Goal: Transaction & Acquisition: Obtain resource

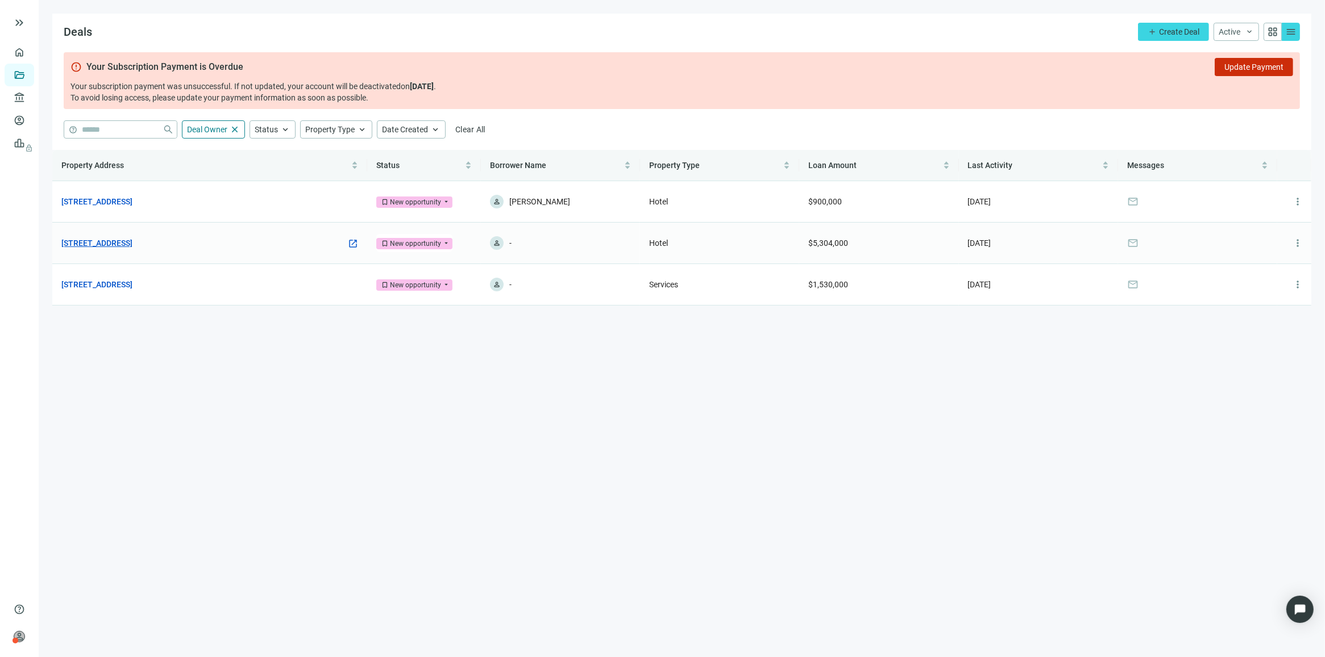
click at [132, 240] on link "South Main St NE, Conyers, GA 30012" at bounding box center [96, 243] width 71 height 13
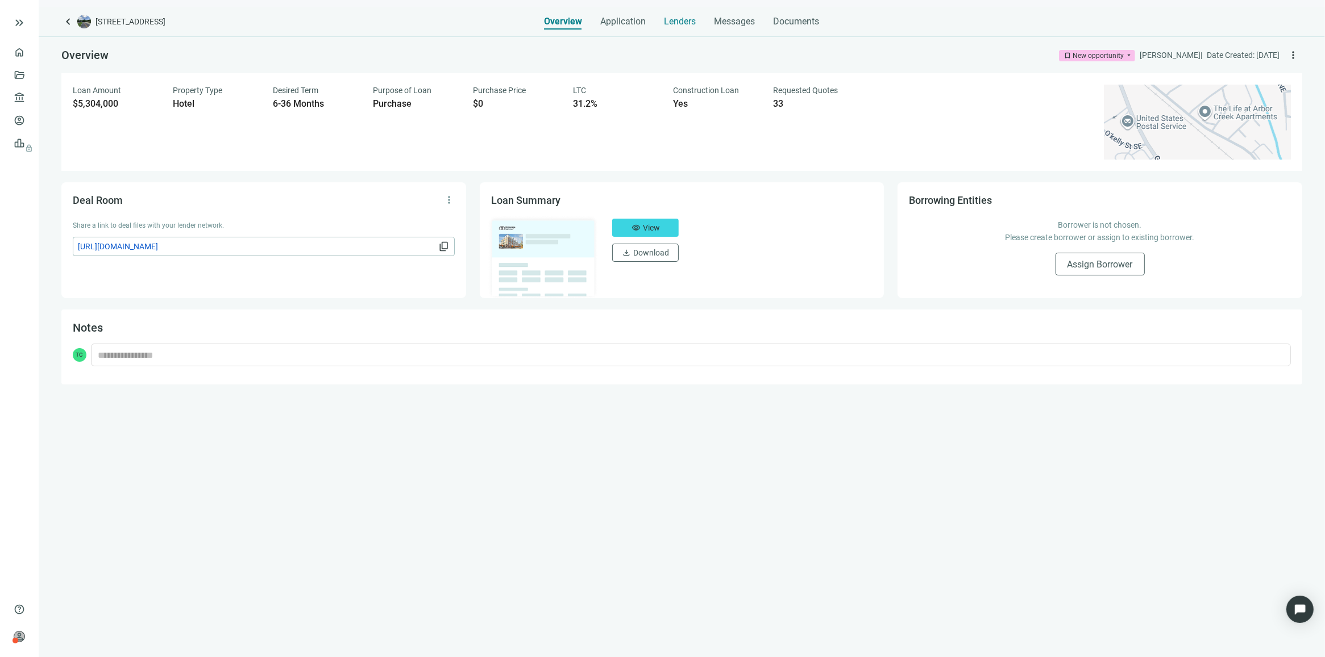
click at [683, 21] on span "Lenders" at bounding box center [680, 21] width 32 height 11
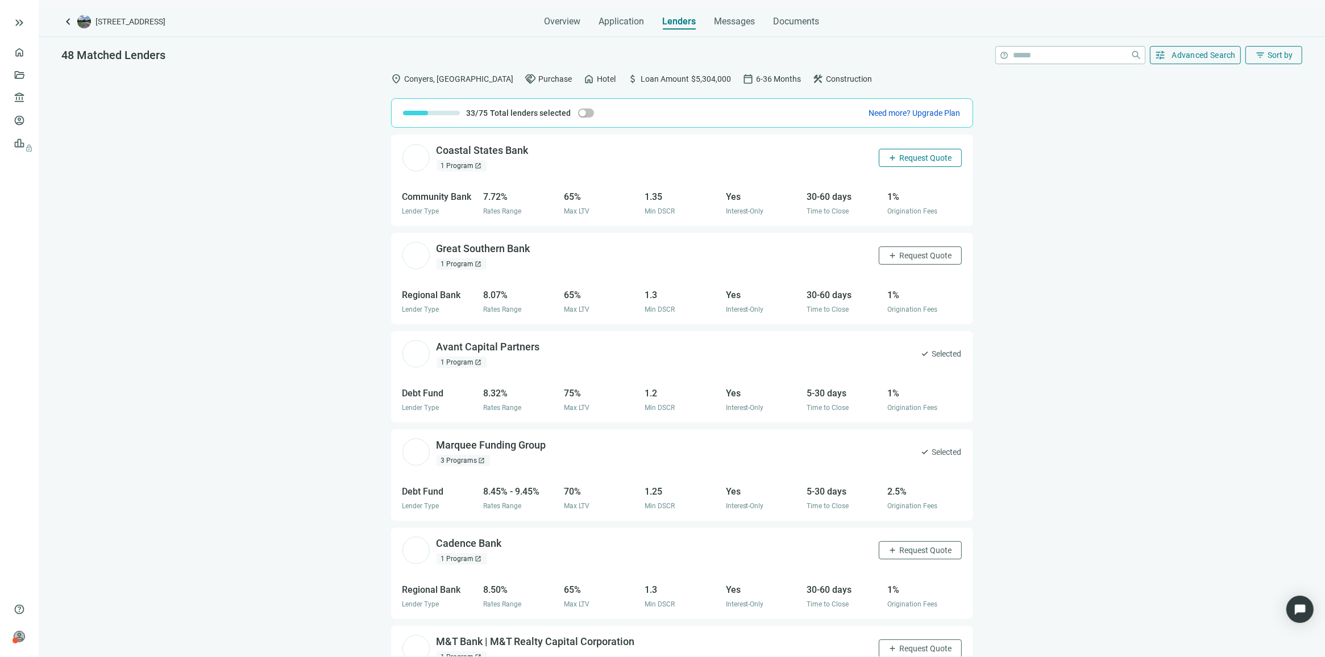
click at [910, 157] on span "Request Quote" at bounding box center [926, 157] width 52 height 9
click at [912, 256] on span "Request Quote" at bounding box center [926, 255] width 52 height 9
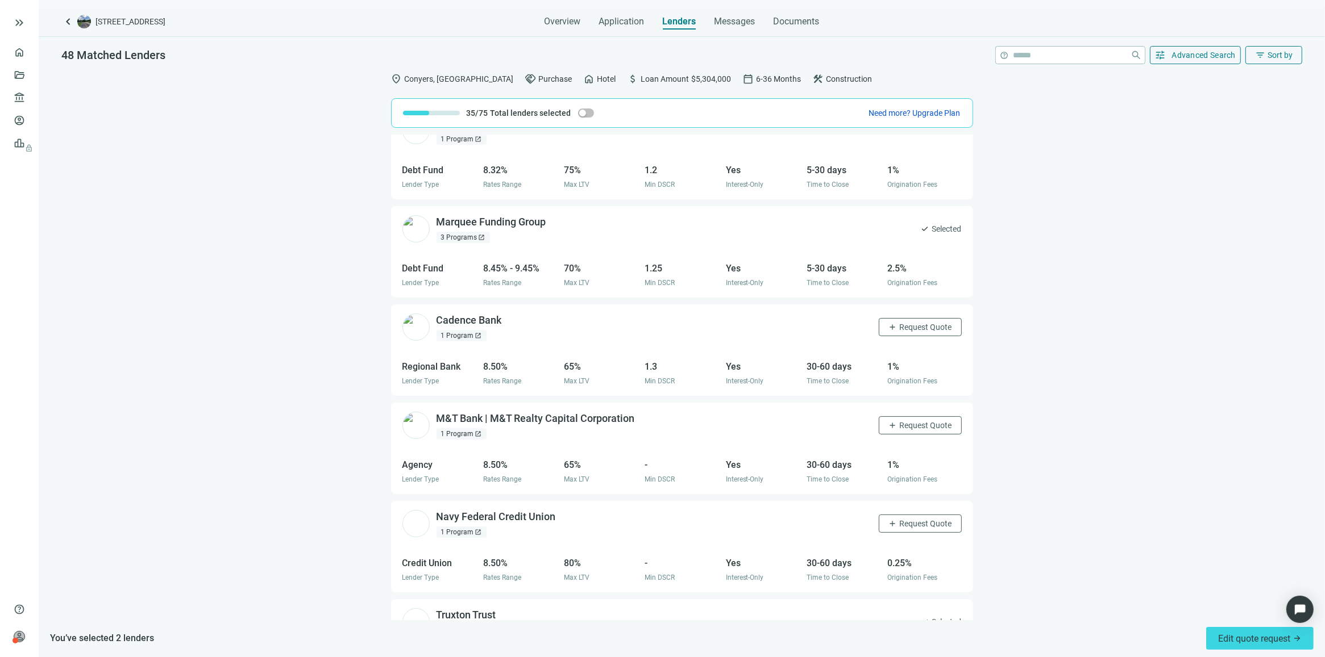
scroll to position [284, 0]
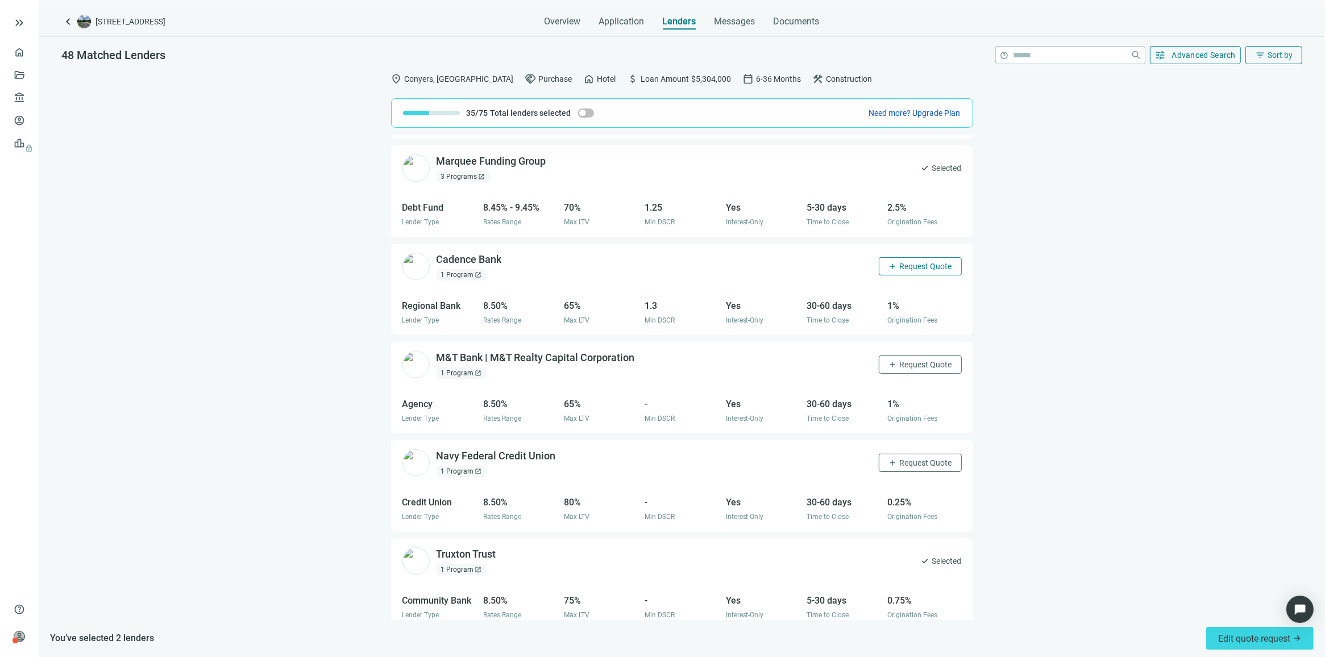
click at [900, 263] on span "Request Quote" at bounding box center [926, 266] width 52 height 9
click at [907, 368] on span "Request Quote" at bounding box center [926, 364] width 52 height 9
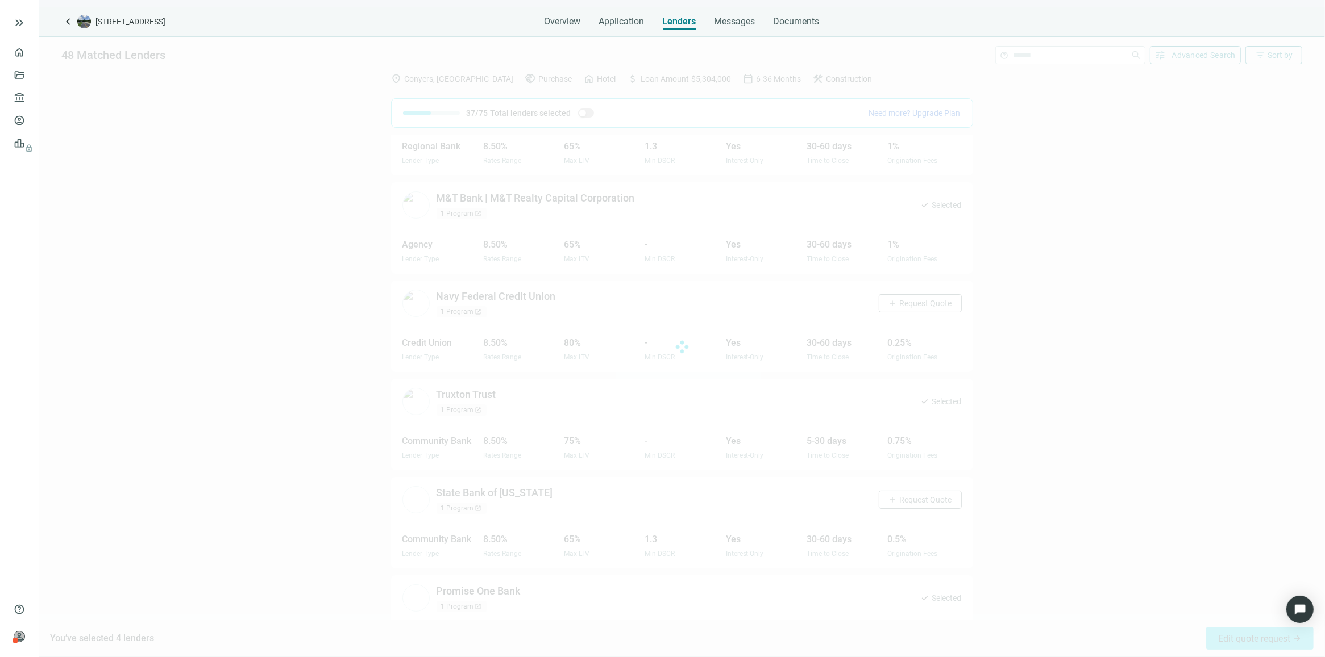
scroll to position [490, 0]
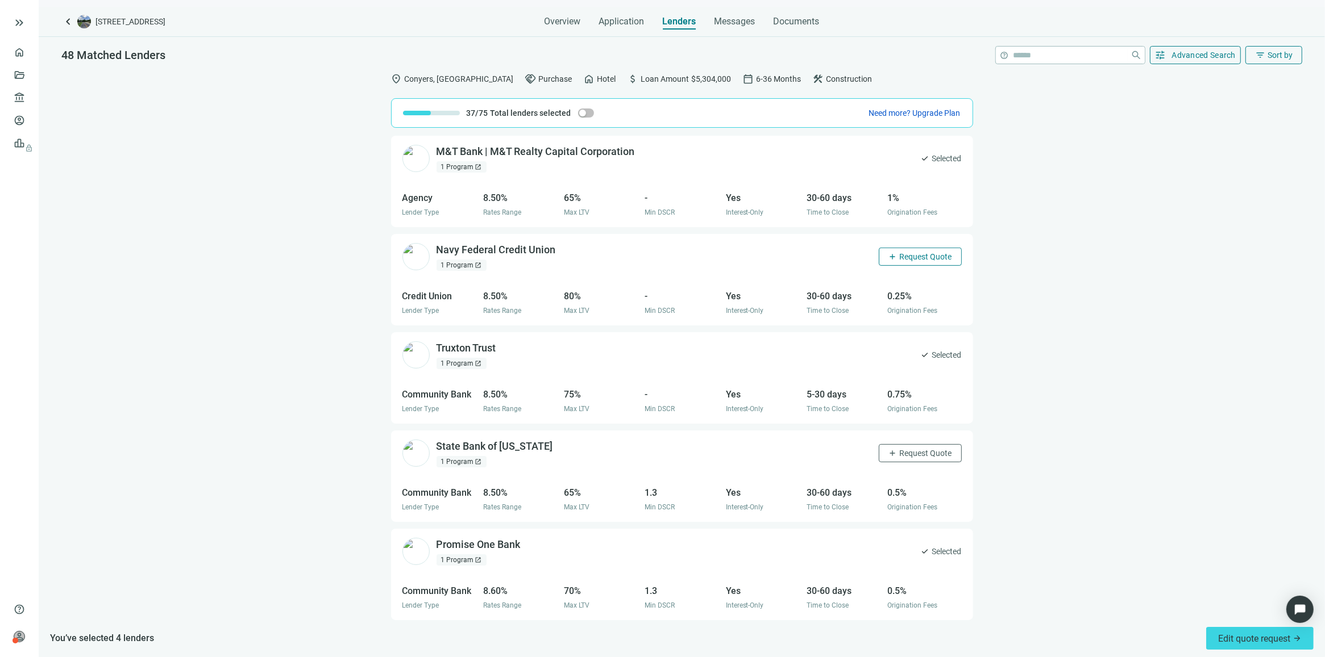
click at [917, 260] on span "Request Quote" at bounding box center [926, 256] width 52 height 9
click at [921, 456] on span "Request Quote" at bounding box center [926, 453] width 52 height 9
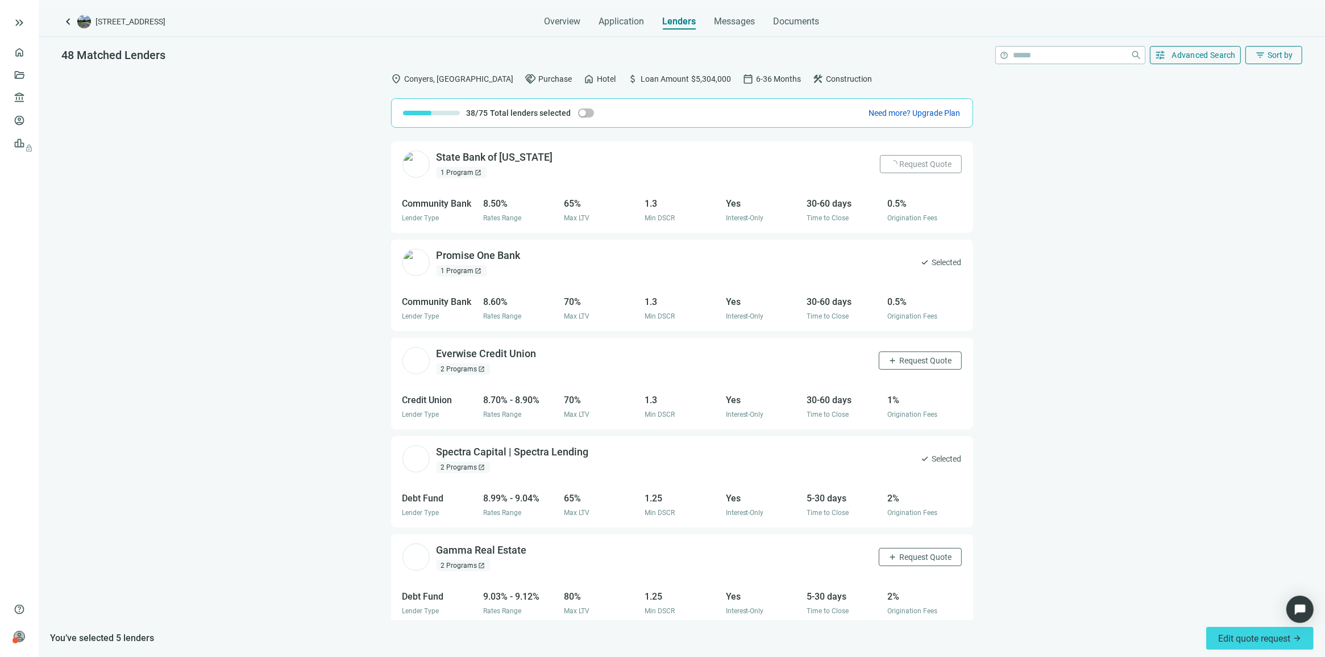
scroll to position [846, 0]
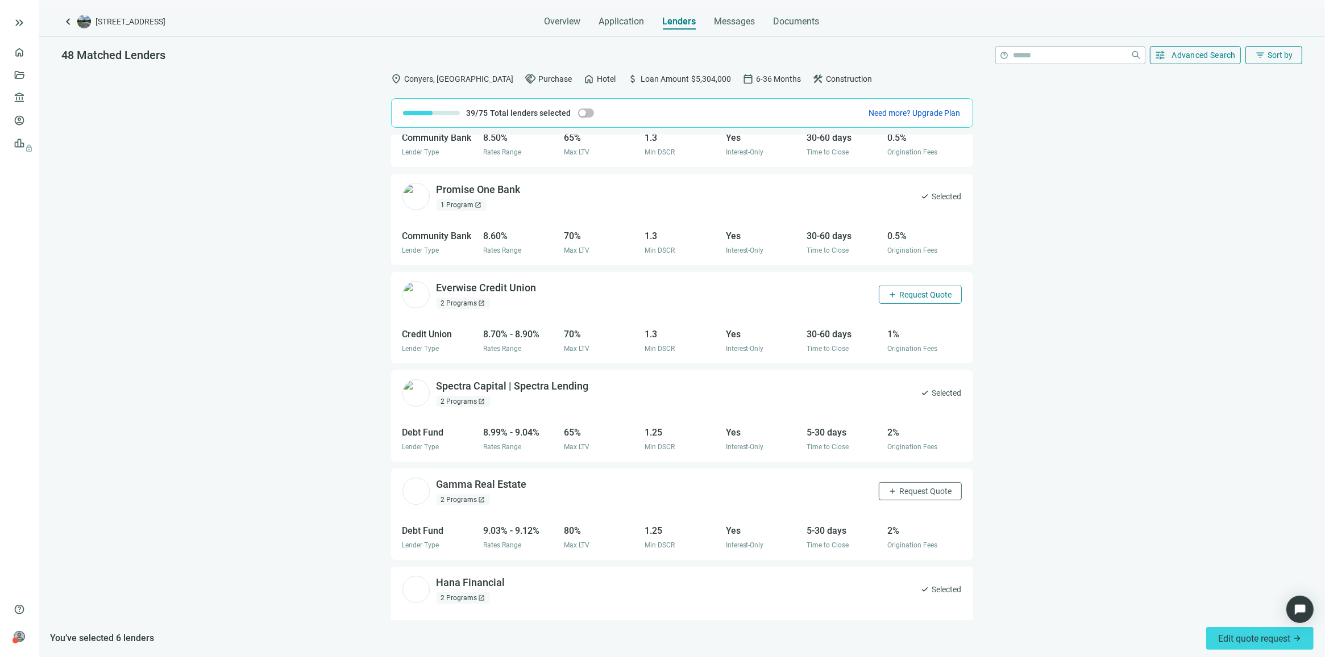
click at [905, 299] on span "Request Quote" at bounding box center [926, 294] width 52 height 9
click at [910, 492] on span "Request Quote" at bounding box center [926, 491] width 52 height 9
click at [479, 285] on div "Everwise Credit Union open_in_new" at bounding box center [493, 288] width 114 height 14
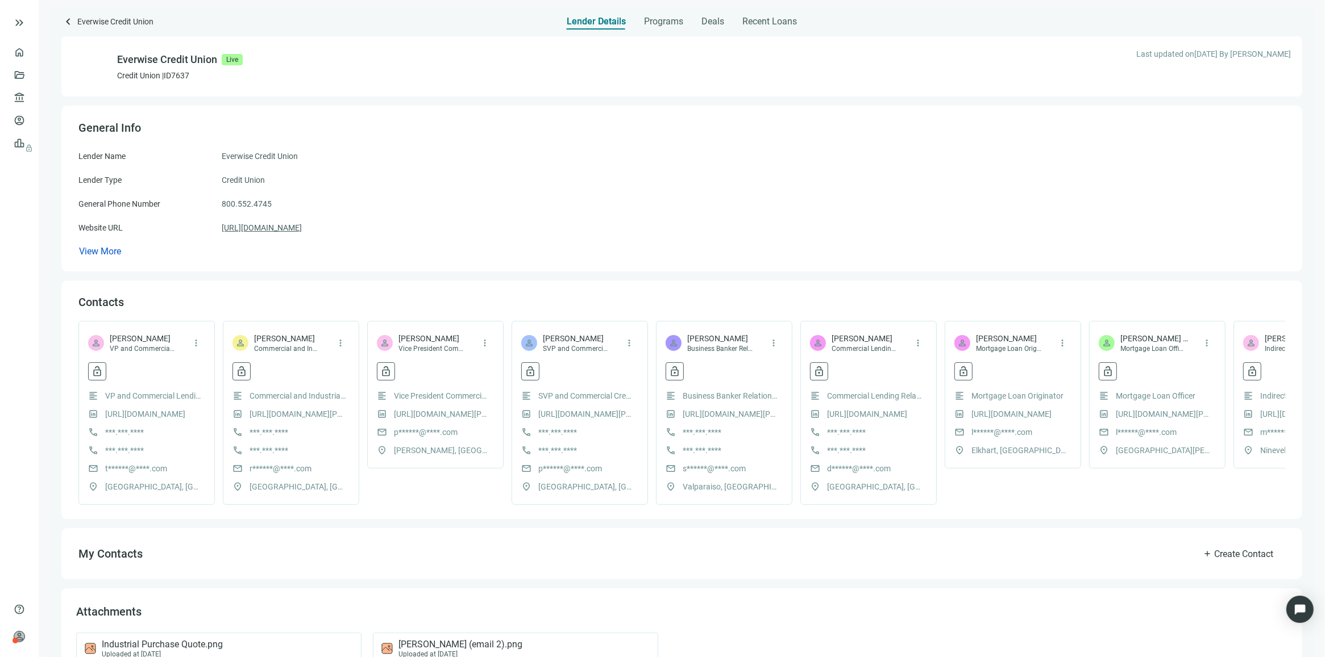
click at [293, 225] on link "https://www.everwisecu.com" at bounding box center [262, 228] width 80 height 13
